Goal: Task Accomplishment & Management: Use online tool/utility

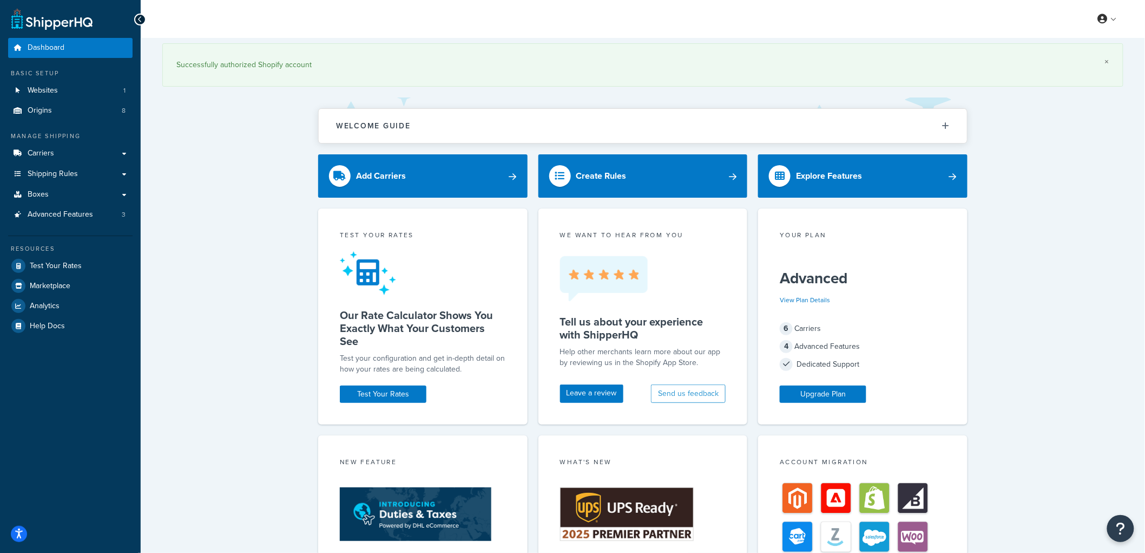
click at [1107, 60] on link "×" at bounding box center [1107, 61] width 4 height 9
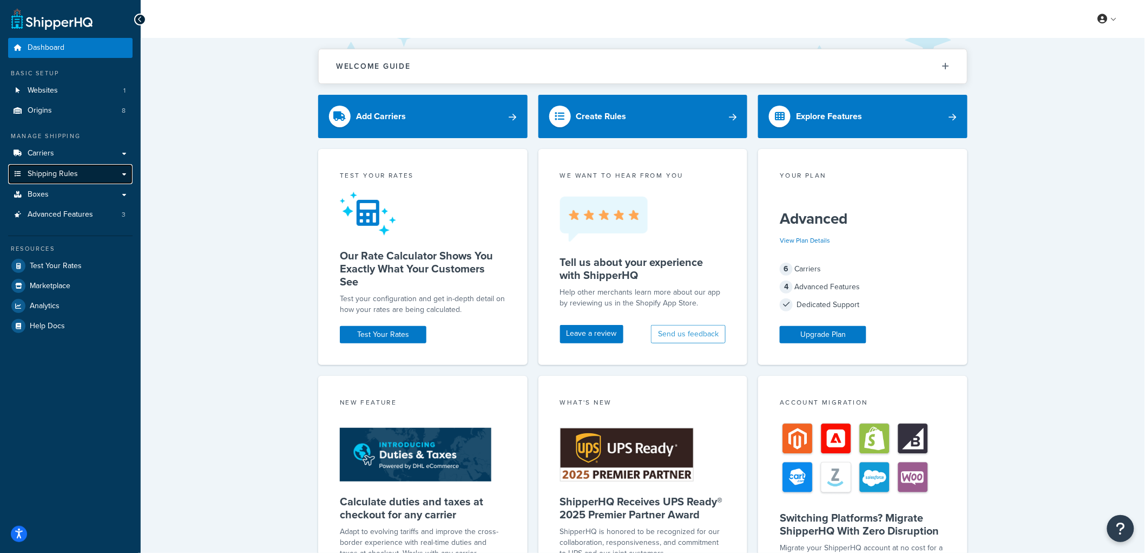
click at [47, 172] on span "Shipping Rules" at bounding box center [53, 173] width 50 height 9
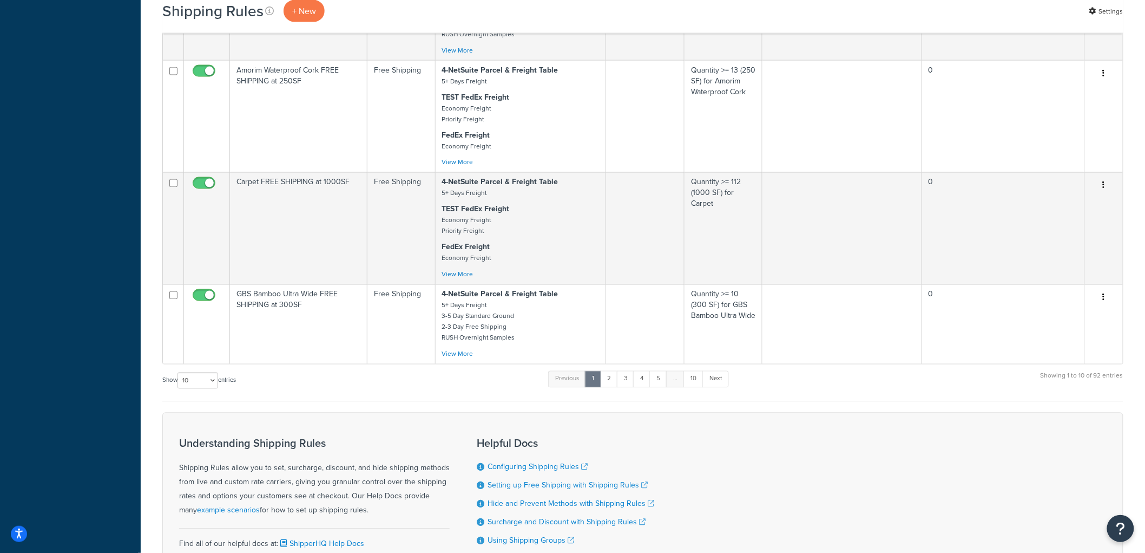
scroll to position [842, 0]
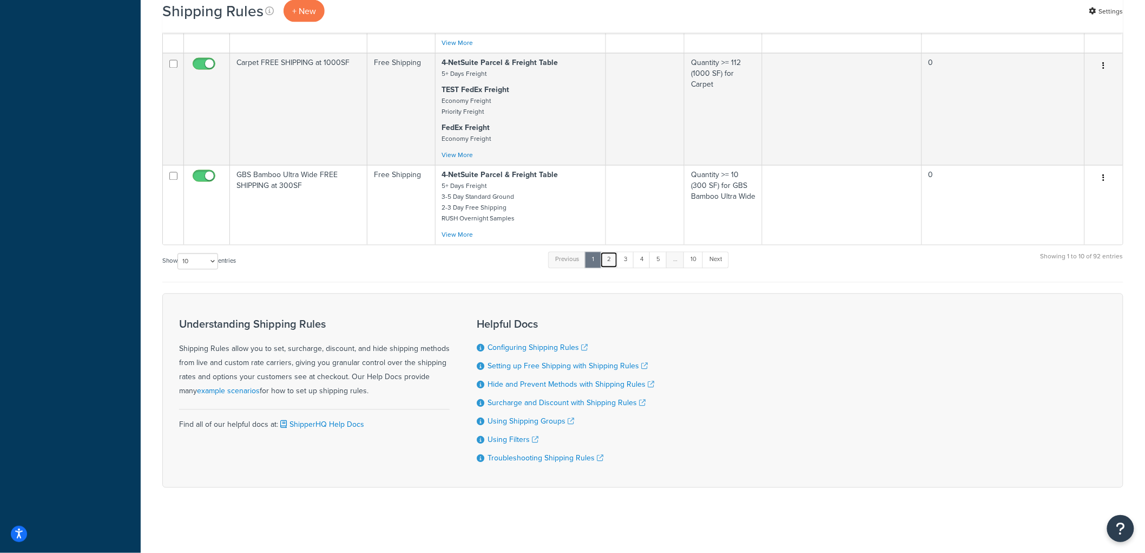
click at [613, 256] on link "2" at bounding box center [609, 260] width 18 height 16
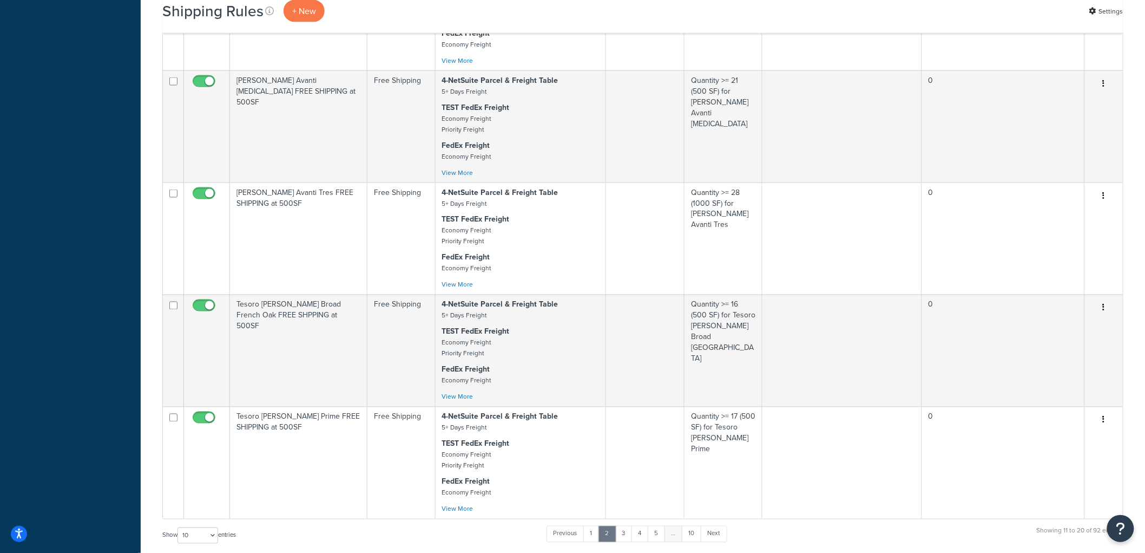
scroll to position [942, 0]
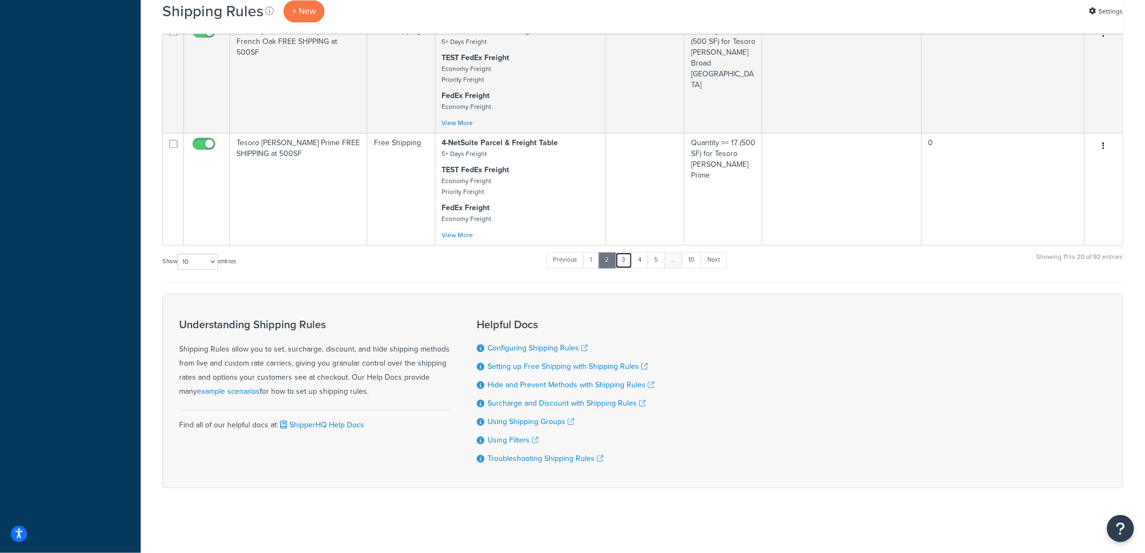
click at [628, 260] on link "3" at bounding box center [623, 260] width 17 height 16
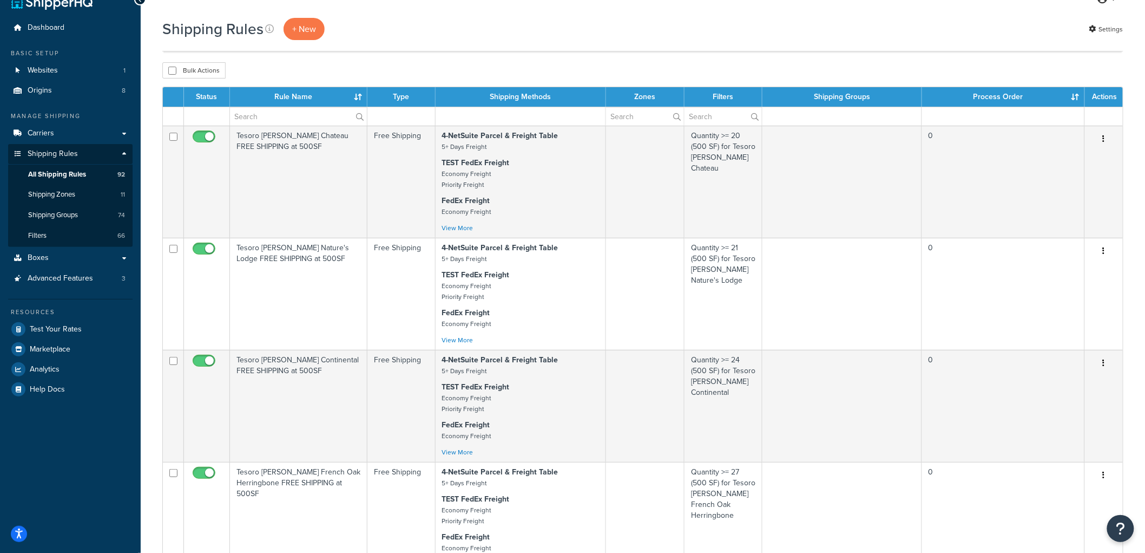
scroll to position [0, 0]
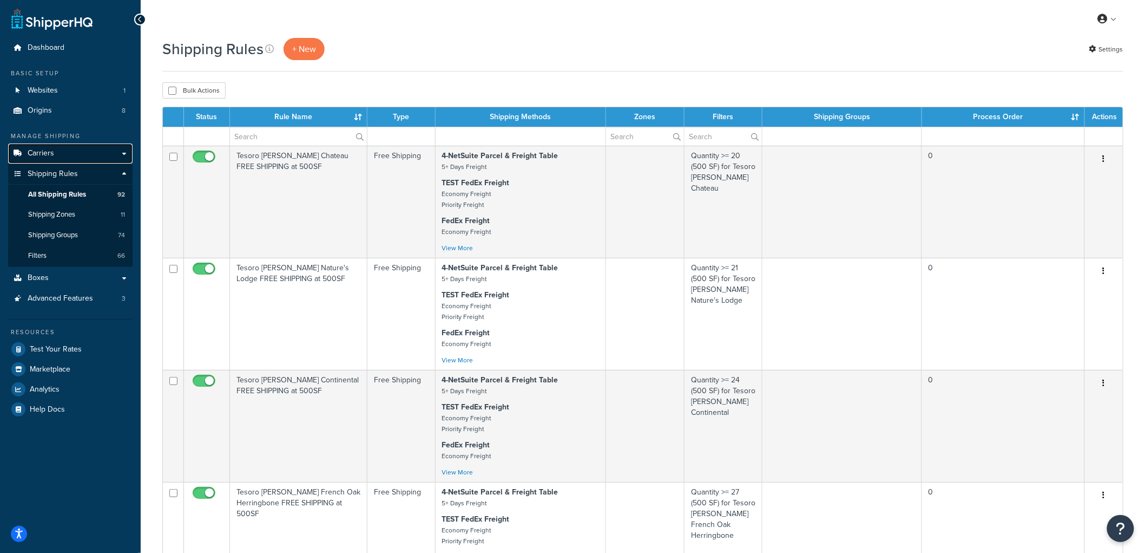
click at [56, 149] on link "Carriers" at bounding box center [70, 153] width 124 height 20
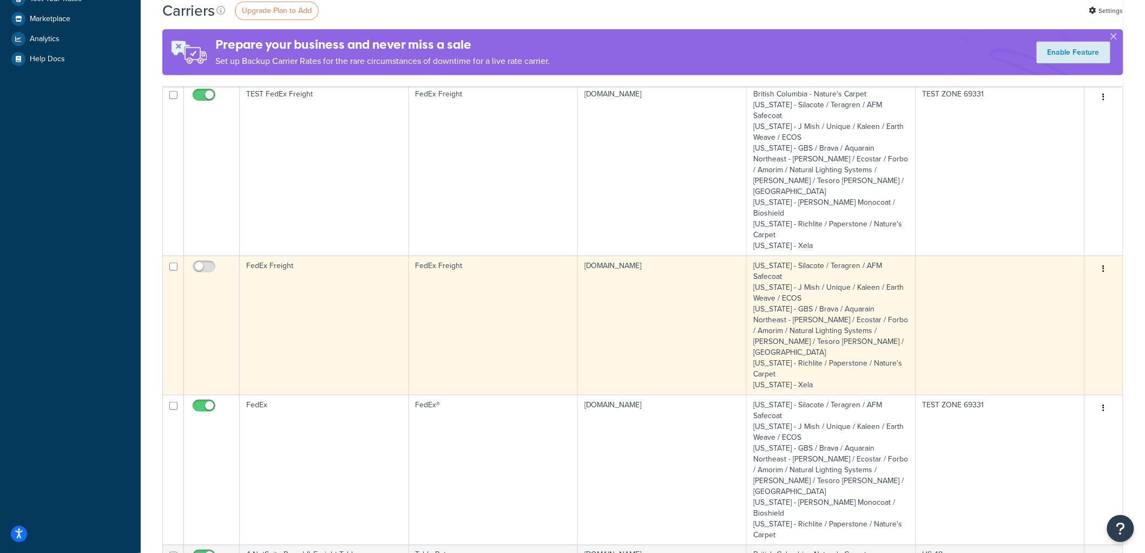
scroll to position [360, 0]
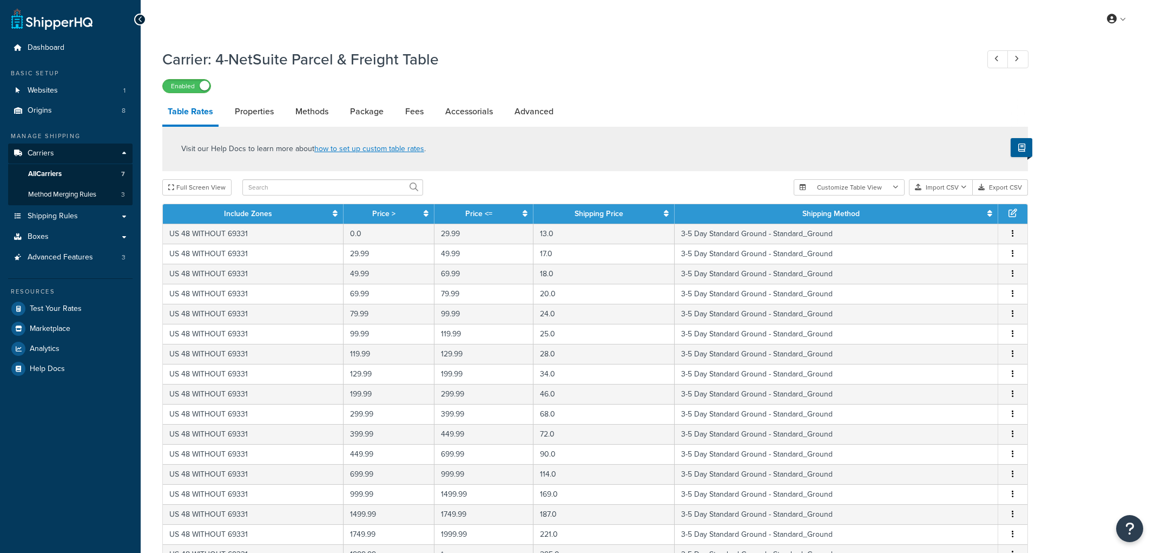
select select "25"
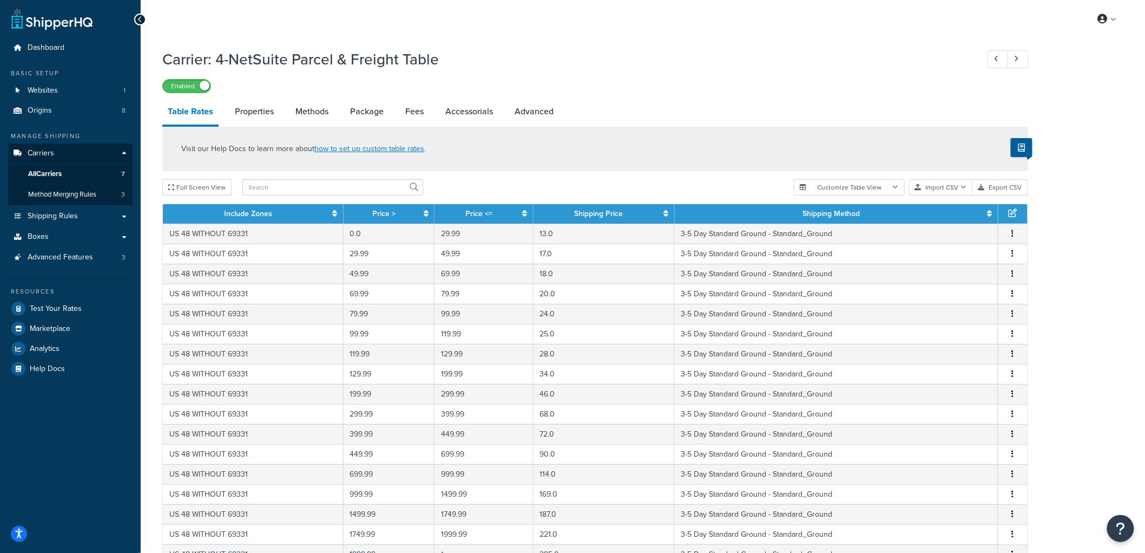
scroll to position [326, 0]
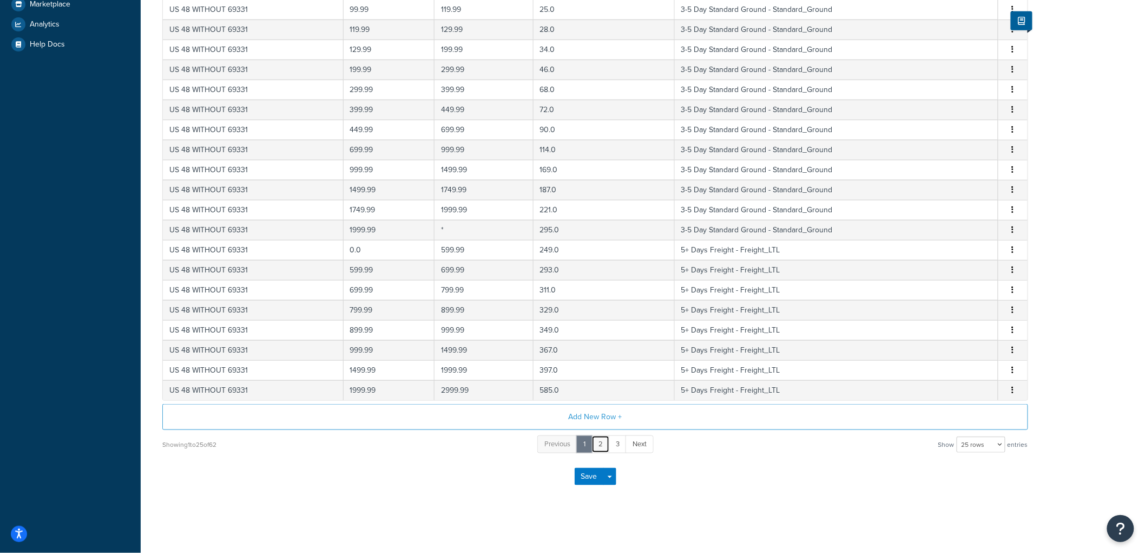
click at [601, 443] on link "2" at bounding box center [601, 444] width 18 height 18
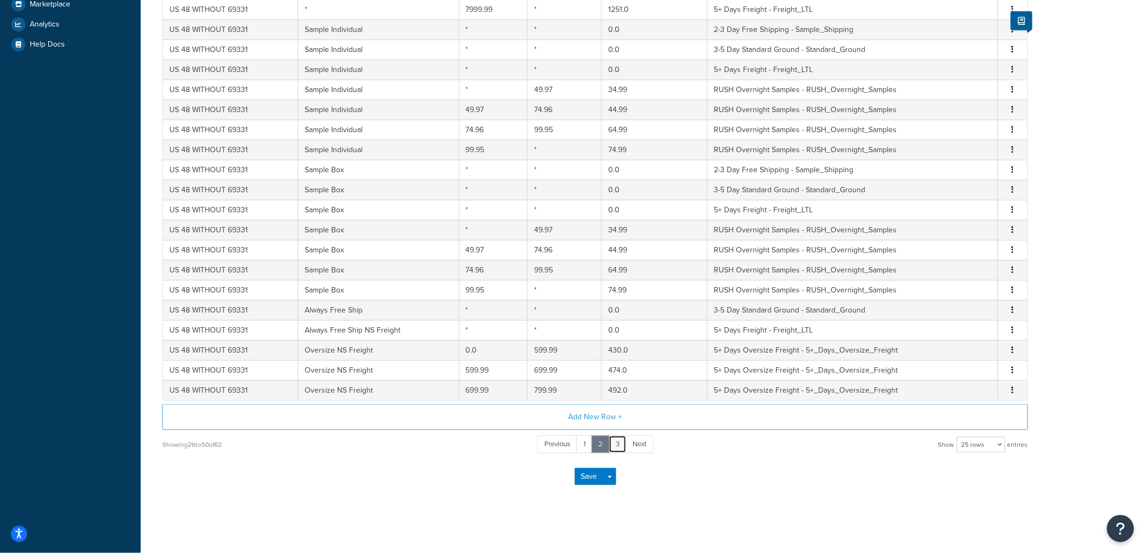
click at [616, 444] on link "3" at bounding box center [618, 444] width 18 height 18
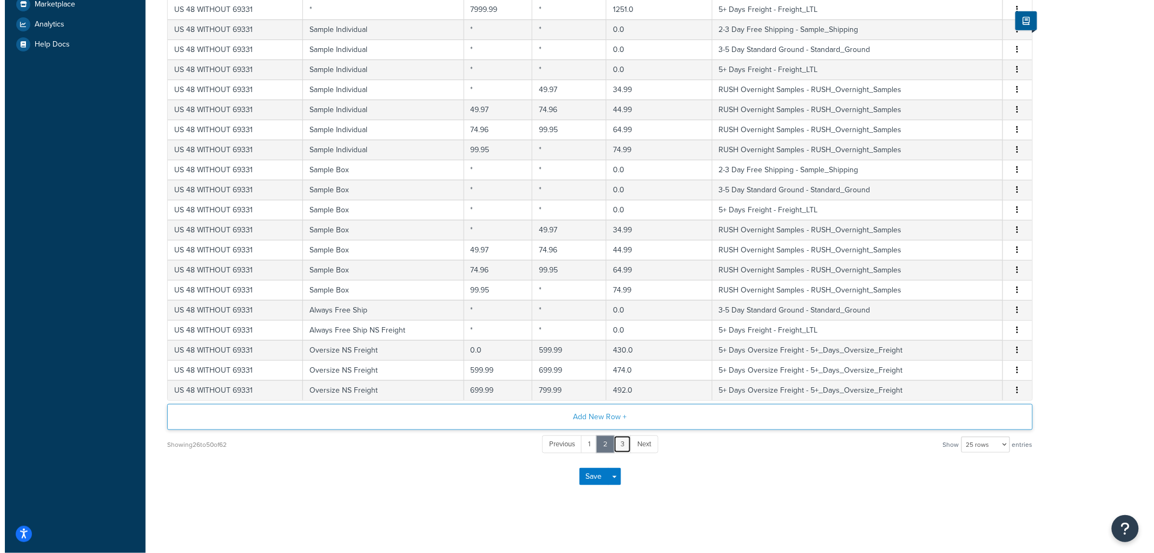
scroll to position [65, 0]
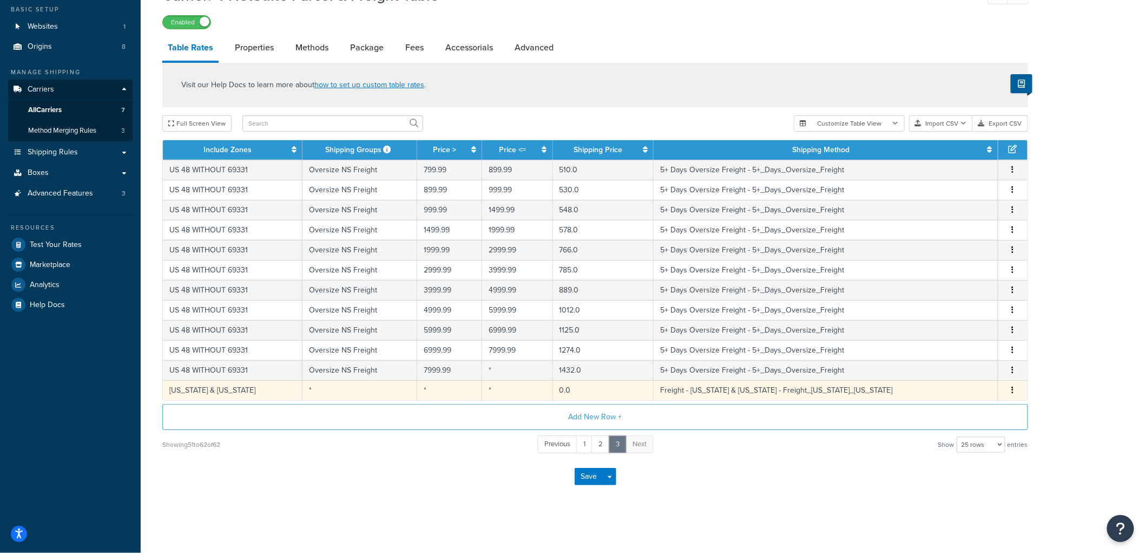
click at [348, 393] on td "*" at bounding box center [360, 390] width 115 height 20
select select "174254"
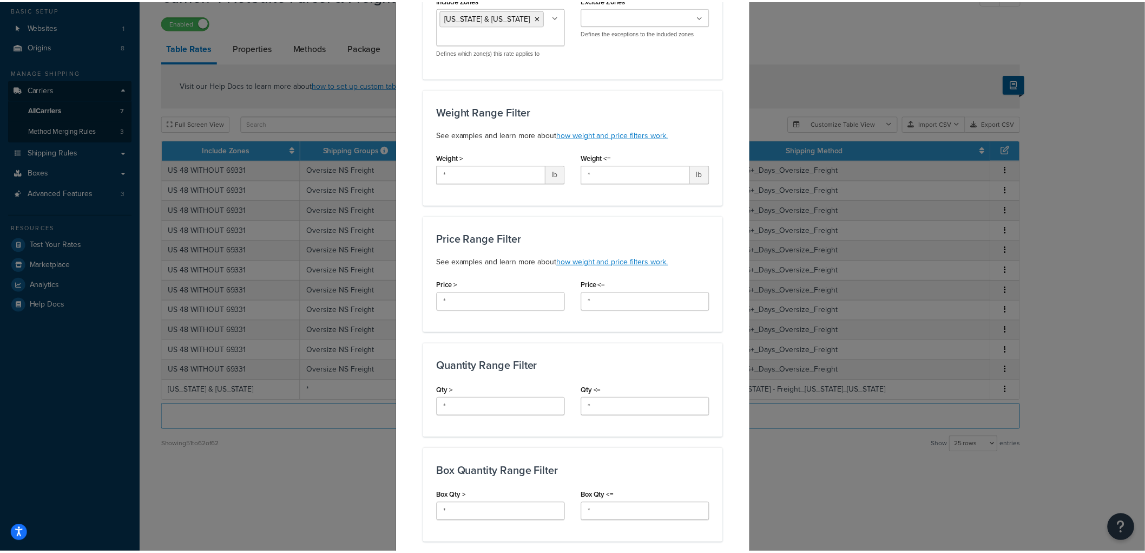
scroll to position [0, 0]
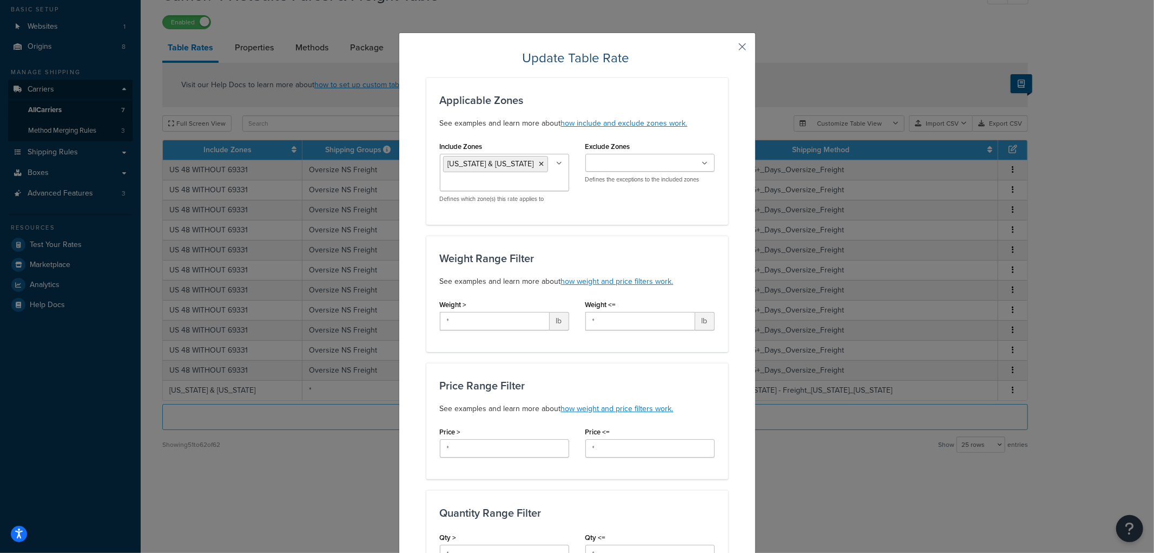
click at [728, 49] on button "button" at bounding box center [727, 50] width 3 height 3
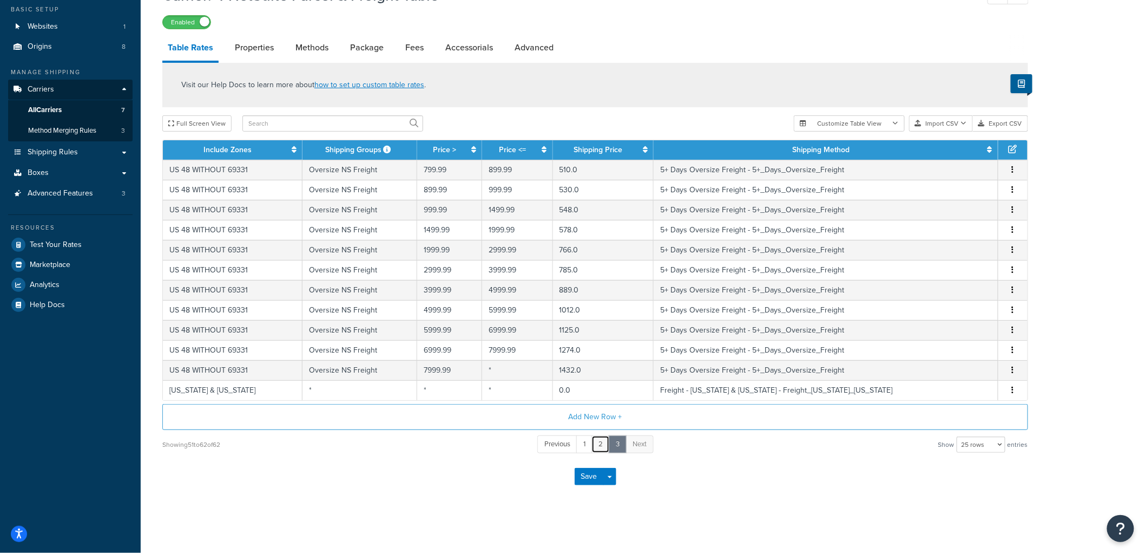
click at [606, 448] on link "2" at bounding box center [601, 444] width 18 height 18
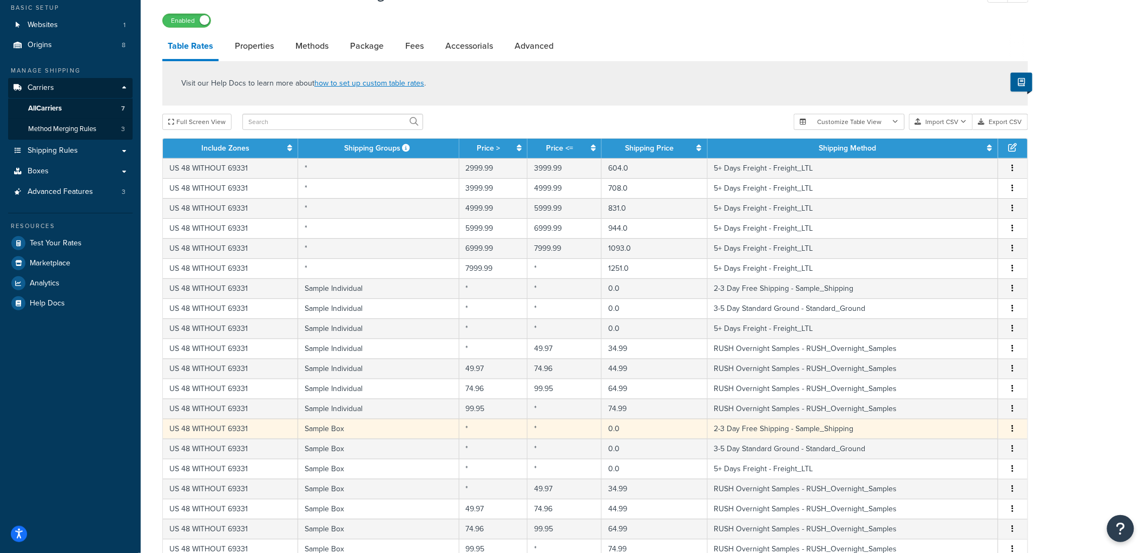
scroll to position [326, 0]
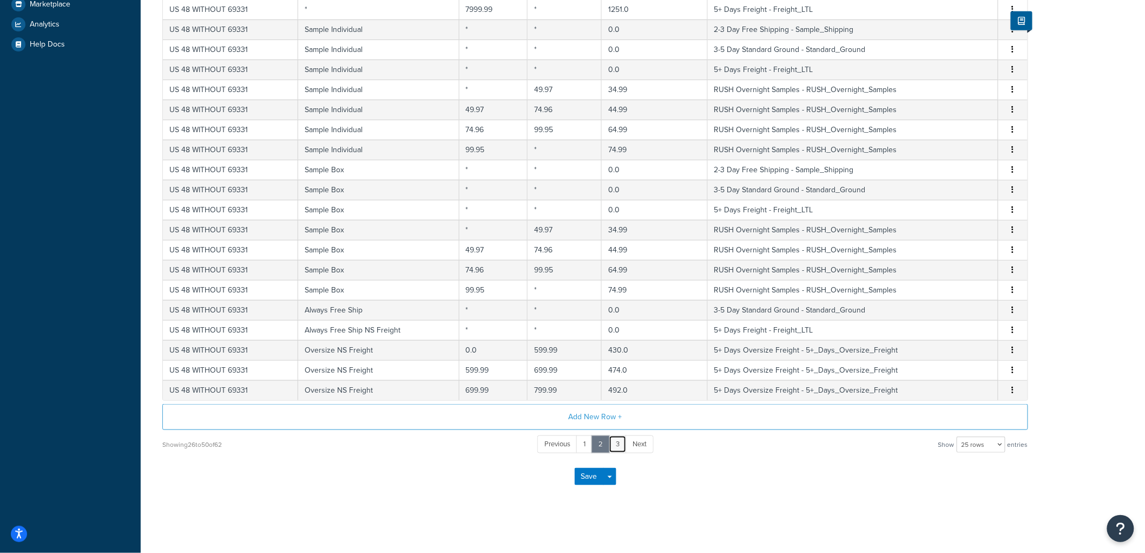
click at [619, 443] on link "3" at bounding box center [618, 444] width 18 height 18
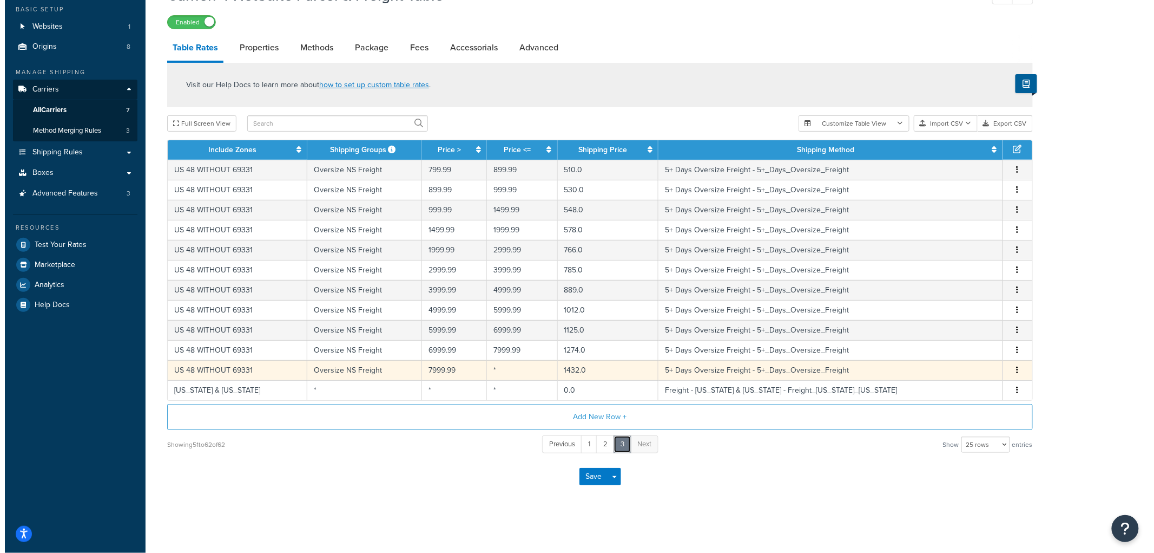
scroll to position [65, 0]
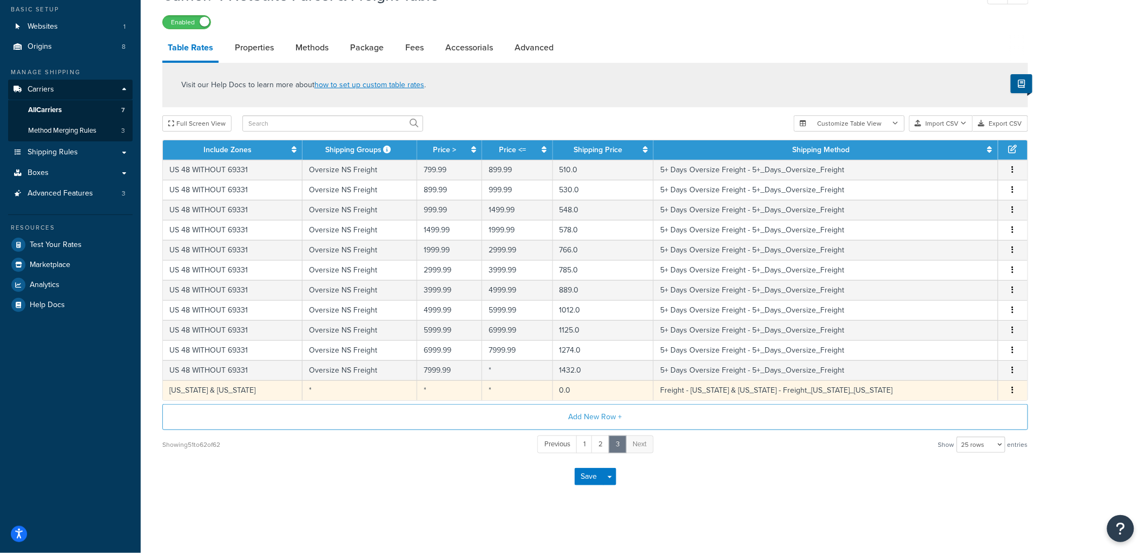
click at [219, 386] on td "[US_STATE] & [US_STATE]" at bounding box center [233, 390] width 140 height 20
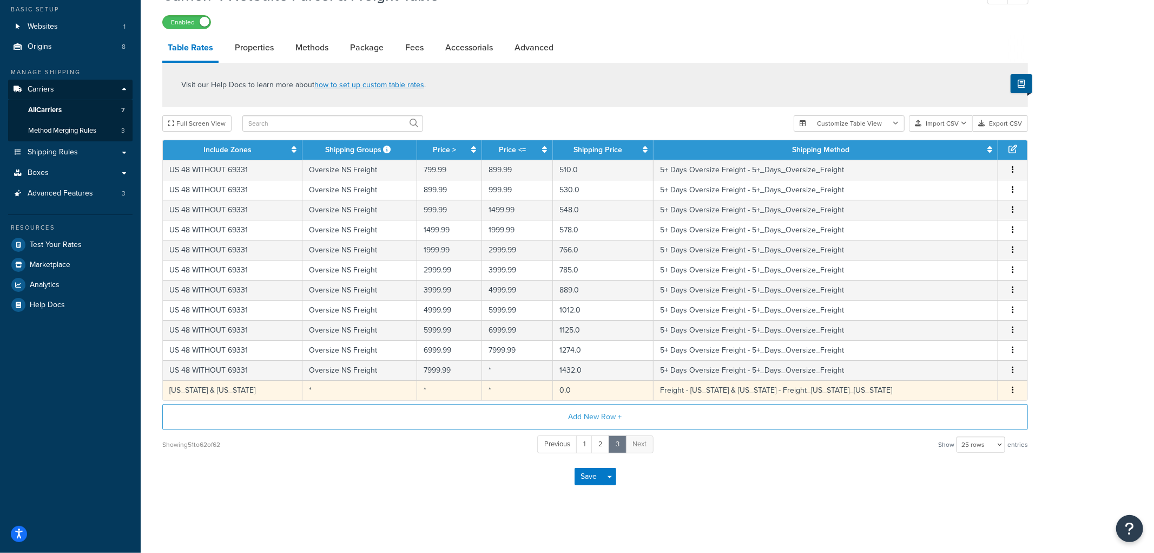
select select "174254"
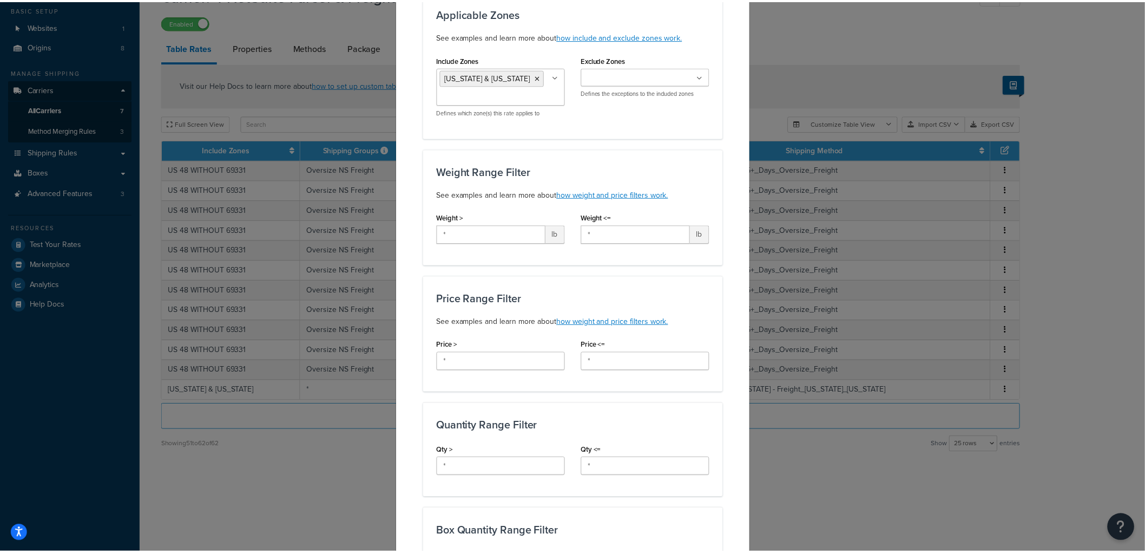
scroll to position [0, 0]
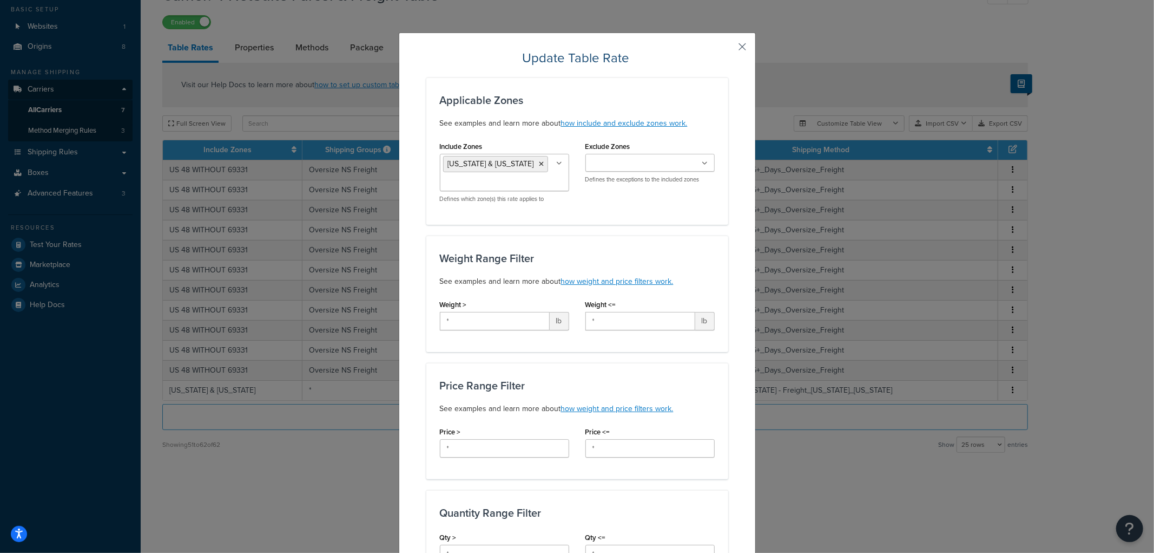
click at [728, 49] on button "button" at bounding box center [727, 50] width 3 height 3
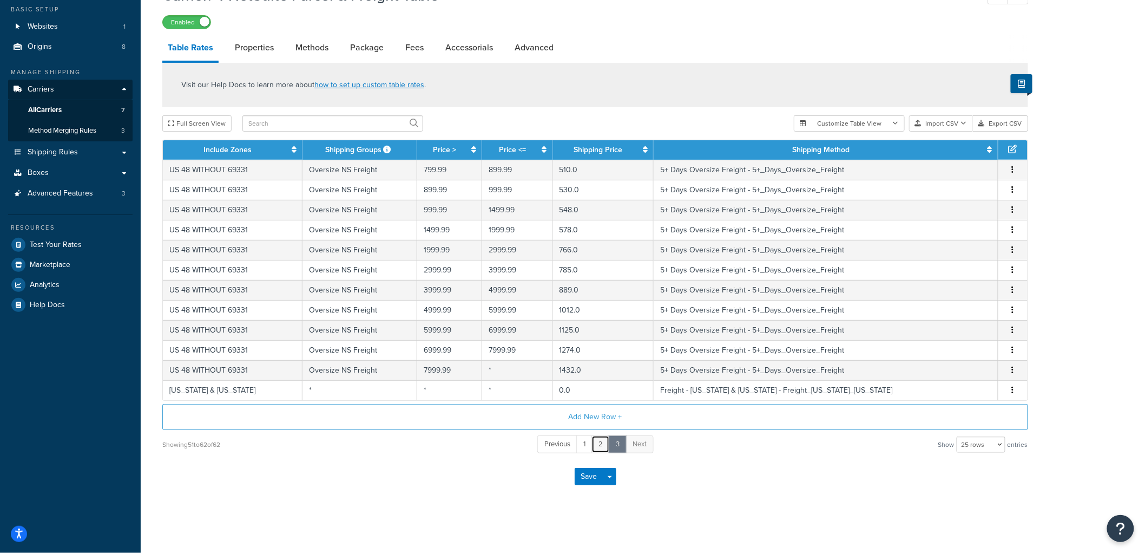
click at [601, 450] on link "2" at bounding box center [601, 444] width 18 height 18
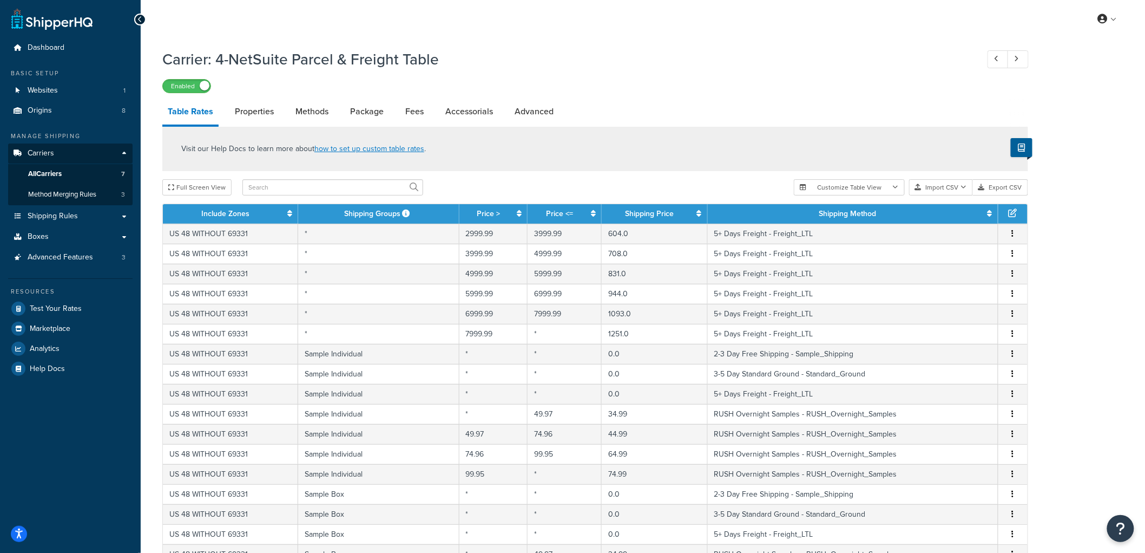
scroll to position [326, 0]
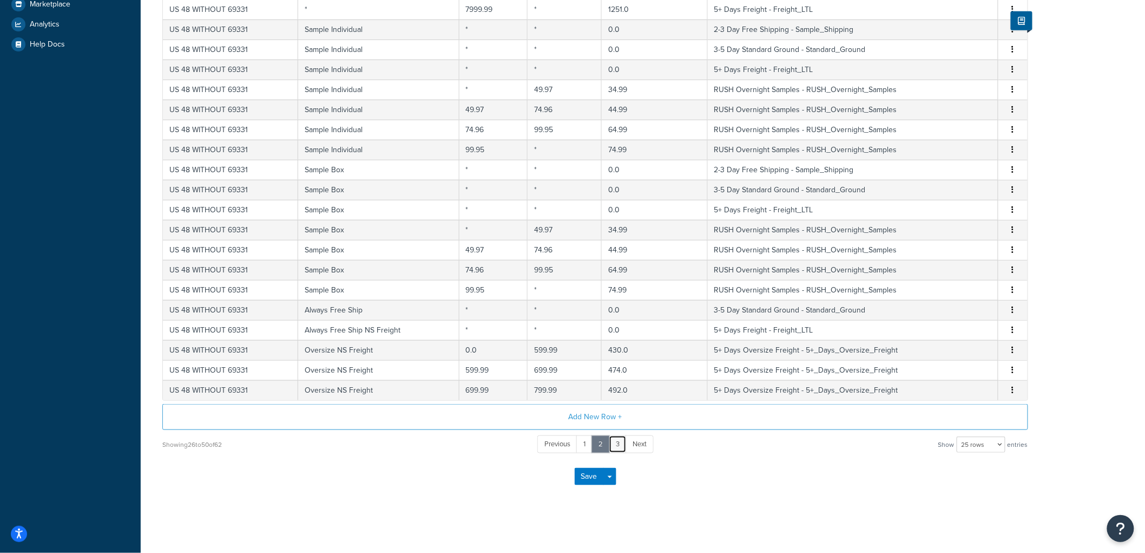
click at [619, 448] on link "3" at bounding box center [618, 444] width 18 height 18
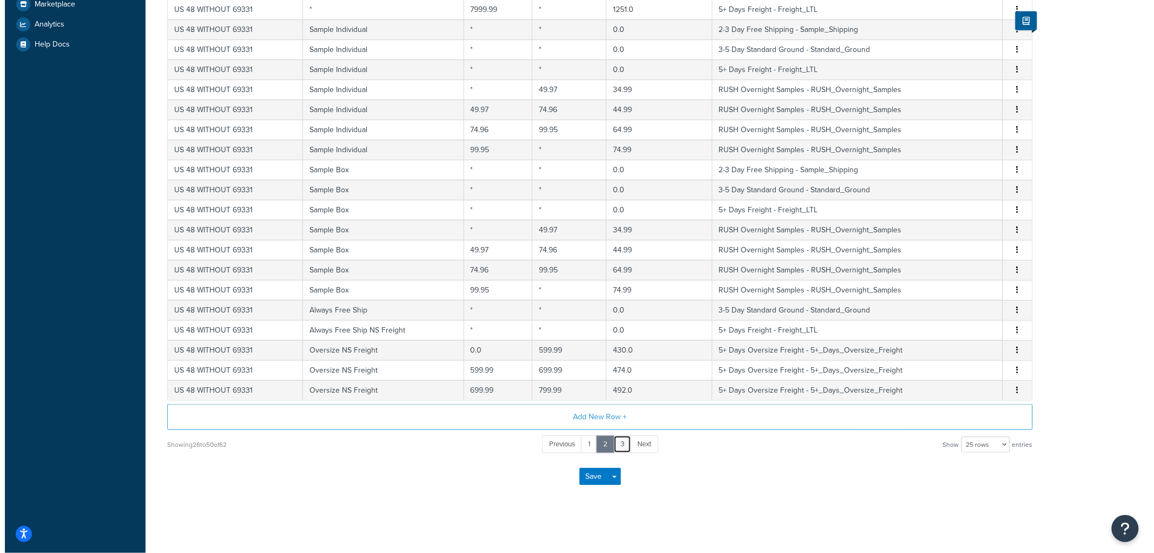
scroll to position [65, 0]
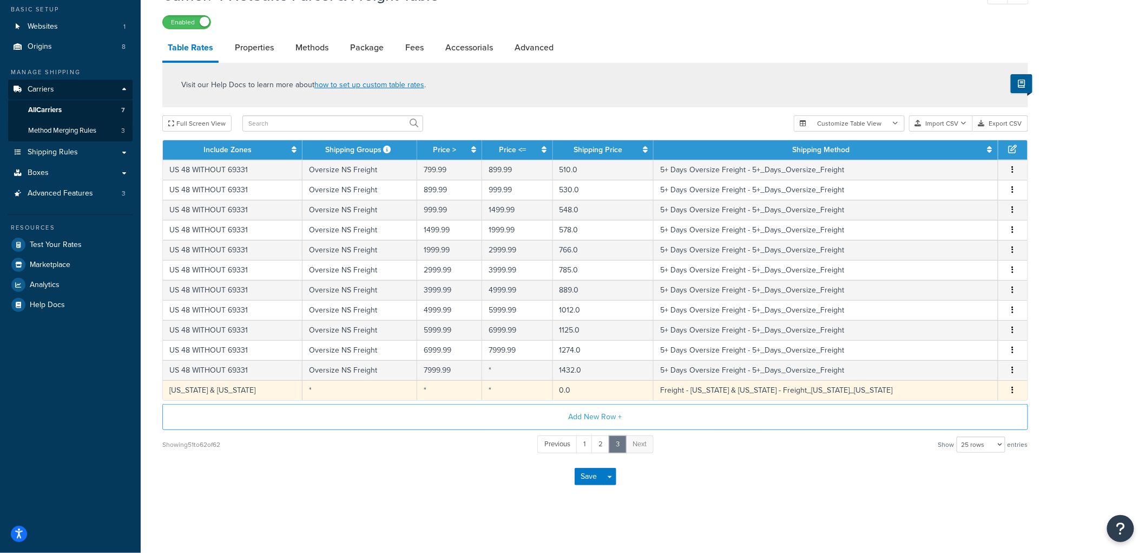
click at [262, 391] on td "[US_STATE] & [US_STATE]" at bounding box center [233, 390] width 140 height 20
select select "174254"
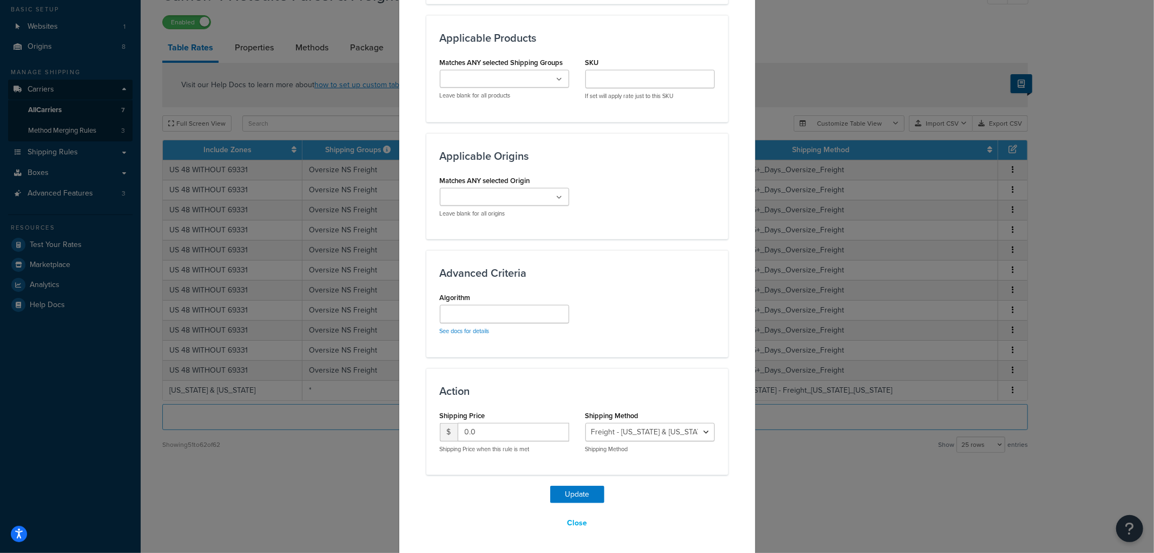
scroll to position [688, 0]
click at [510, 273] on h3 "Advanced Criteria" at bounding box center [577, 271] width 275 height 12
click at [528, 258] on div "Advanced Criteria Algorithm See docs for details" at bounding box center [577, 301] width 302 height 107
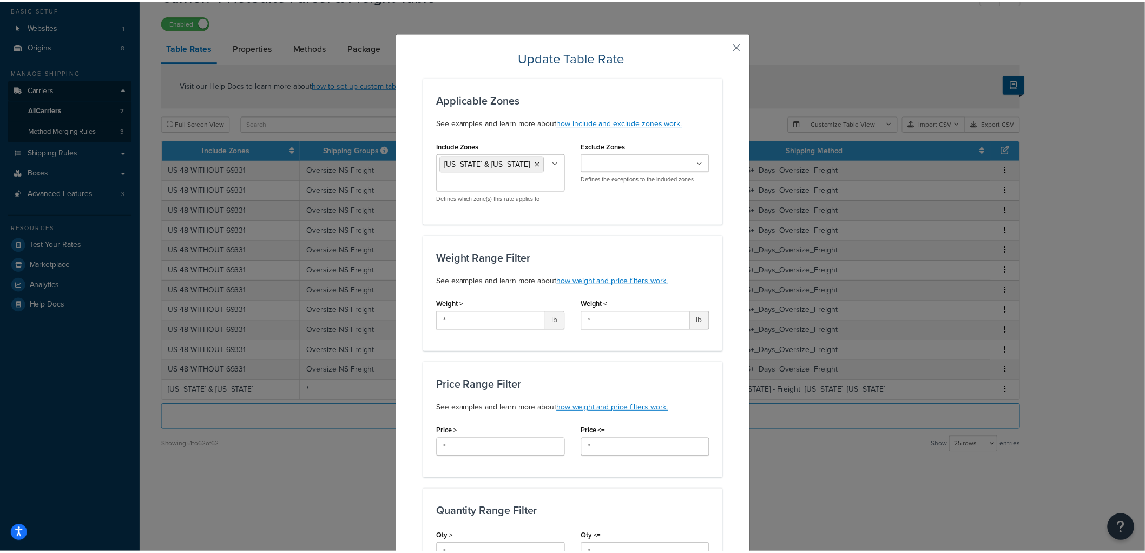
scroll to position [0, 0]
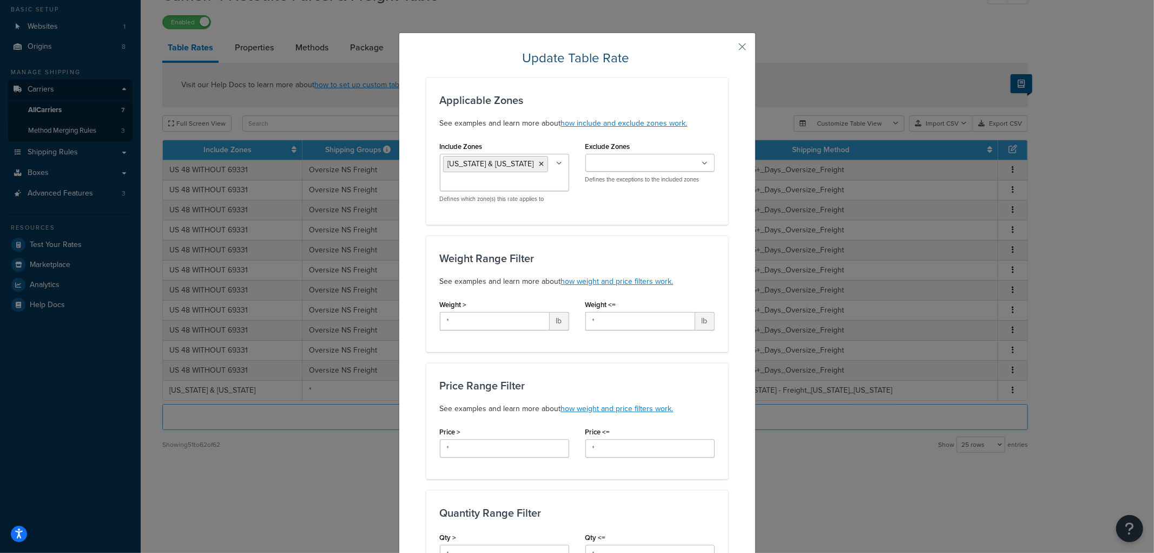
click at [728, 49] on button "button" at bounding box center [727, 50] width 3 height 3
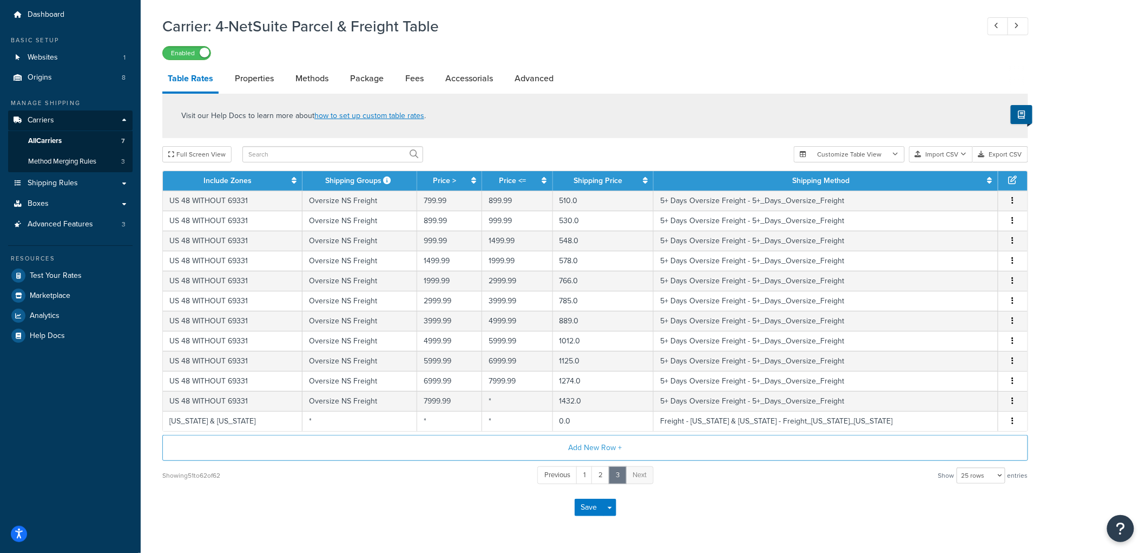
scroll to position [35, 0]
